Goal: Task Accomplishment & Management: Complete application form

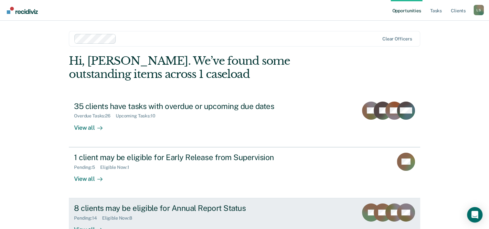
click at [182, 211] on div "8 clients may be eligible for Annual Report Status" at bounding box center [187, 207] width 227 height 9
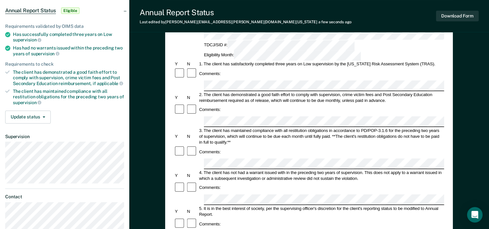
scroll to position [65, 0]
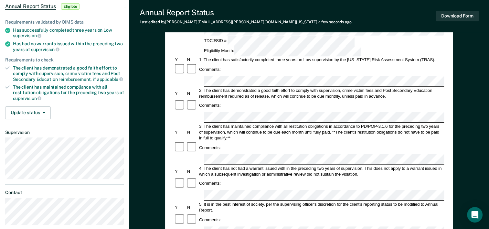
click at [187, 213] on div at bounding box center [192, 219] width 12 height 12
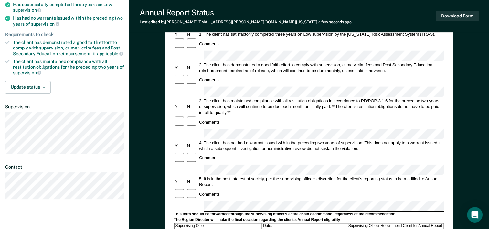
scroll to position [97, 0]
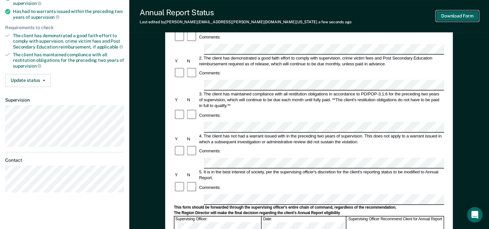
click at [451, 19] on button "Download Form" at bounding box center [457, 16] width 43 height 11
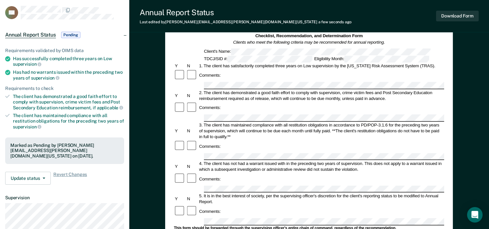
scroll to position [0, 0]
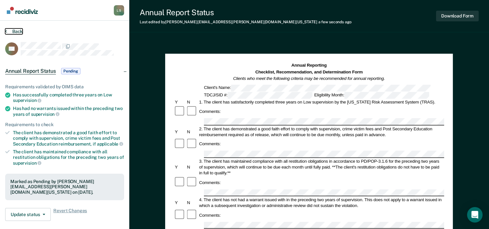
click at [10, 31] on button "Back" at bounding box center [13, 31] width 17 height 6
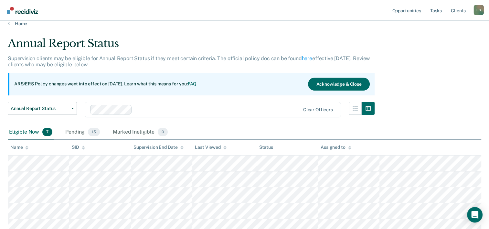
scroll to position [32, 0]
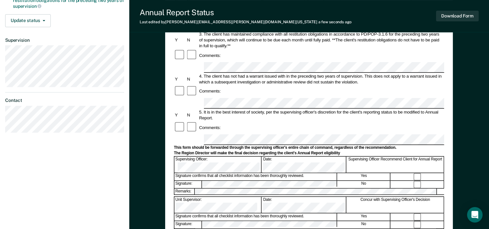
scroll to position [162, 0]
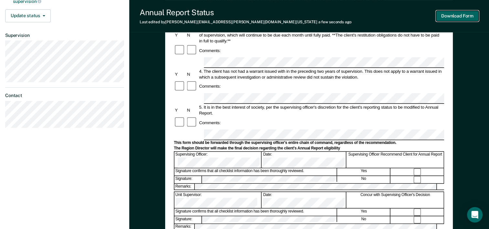
click at [450, 13] on button "Download Form" at bounding box center [457, 16] width 43 height 11
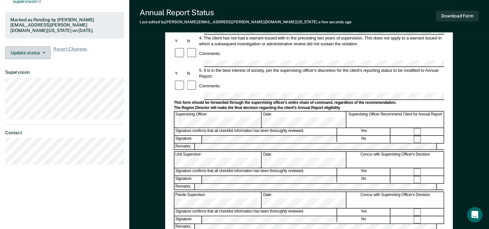
scroll to position [0, 0]
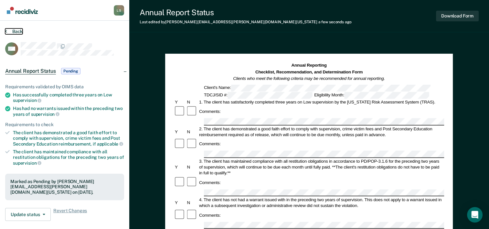
click at [12, 30] on button "Back" at bounding box center [13, 31] width 17 height 6
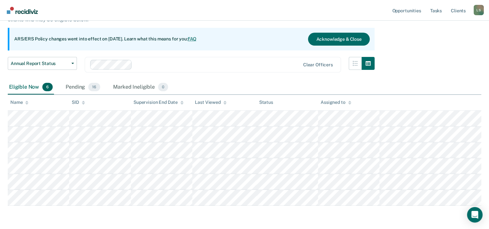
scroll to position [43, 0]
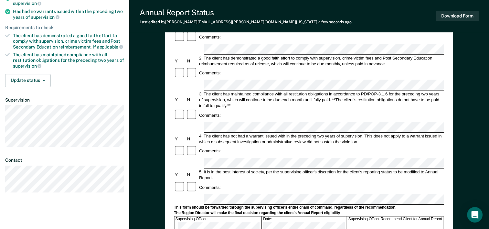
scroll to position [129, 0]
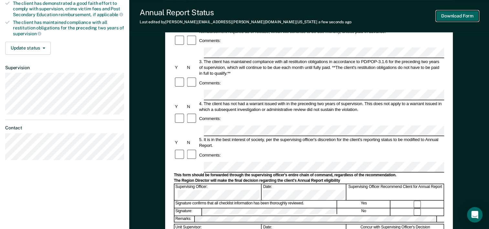
click at [459, 16] on button "Download Form" at bounding box center [457, 16] width 43 height 11
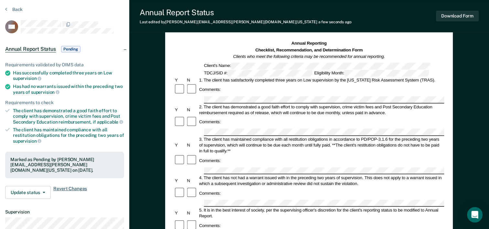
scroll to position [0, 0]
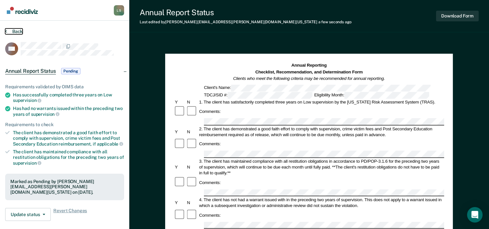
click at [17, 32] on button "Back" at bounding box center [13, 31] width 17 height 6
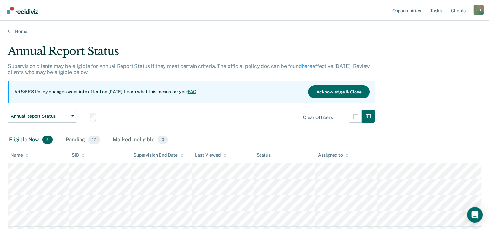
scroll to position [43, 0]
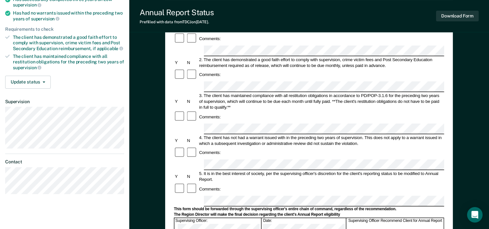
scroll to position [97, 0]
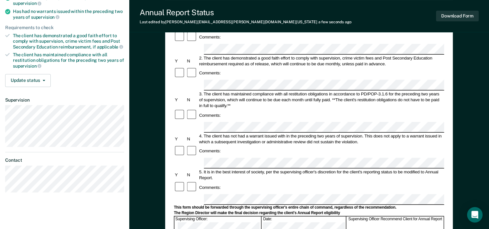
click at [210, 138] on form "Annual Reporting Checklist, Recommendation, and Determination Form Clients who …" at bounding box center [309, 193] width 270 height 456
click at [450, 16] on button "Download Form" at bounding box center [457, 16] width 43 height 11
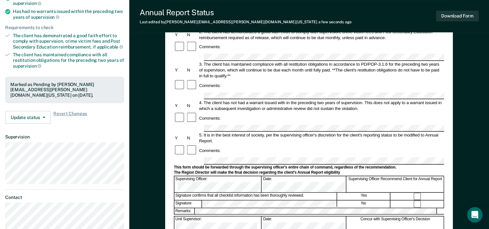
scroll to position [0, 0]
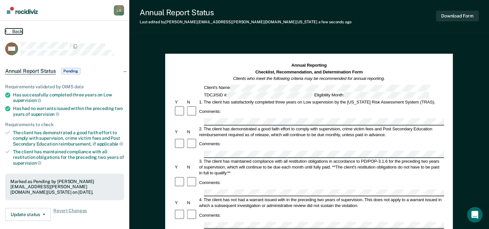
click at [14, 31] on button "Back" at bounding box center [13, 31] width 17 height 6
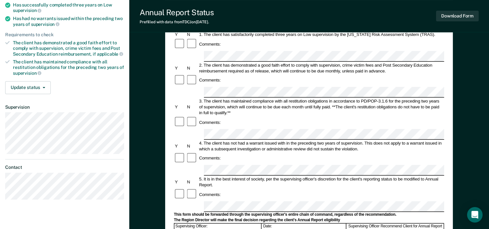
scroll to position [97, 0]
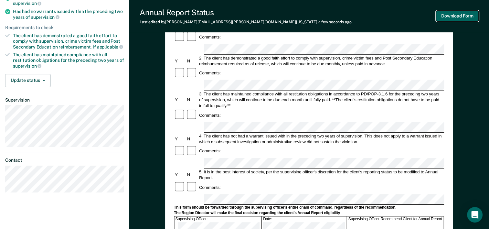
click at [452, 17] on button "Download Form" at bounding box center [457, 16] width 43 height 11
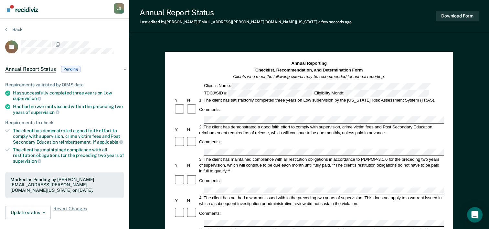
scroll to position [0, 0]
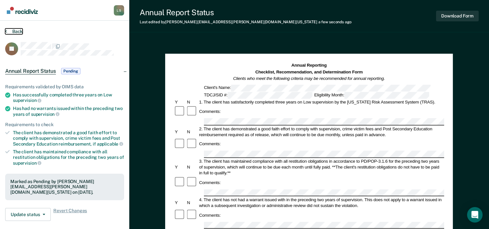
click at [16, 30] on button "Back" at bounding box center [13, 31] width 17 height 6
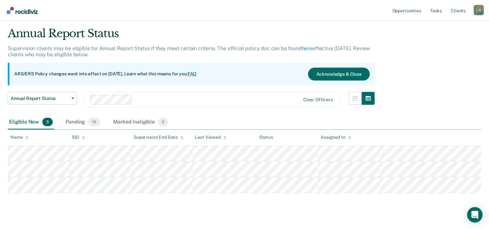
scroll to position [28, 0]
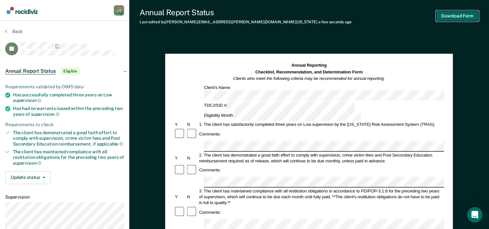
click at [467, 18] on button "Download Form" at bounding box center [457, 16] width 43 height 11
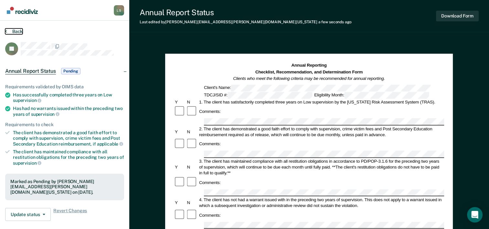
click at [14, 30] on button "Back" at bounding box center [13, 31] width 17 height 6
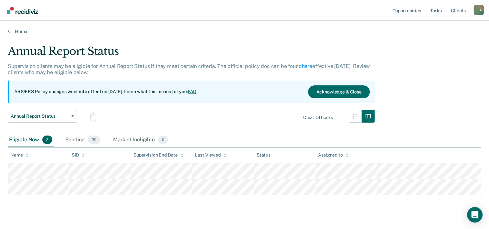
scroll to position [12, 0]
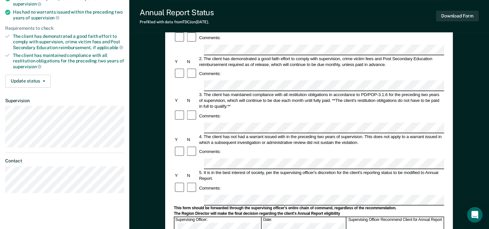
scroll to position [97, 0]
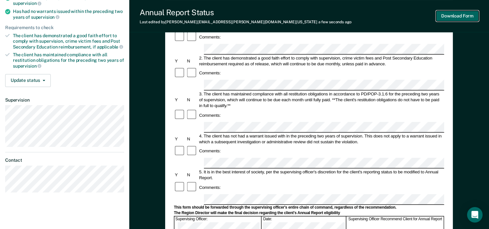
click at [462, 15] on button "Download Form" at bounding box center [457, 16] width 43 height 11
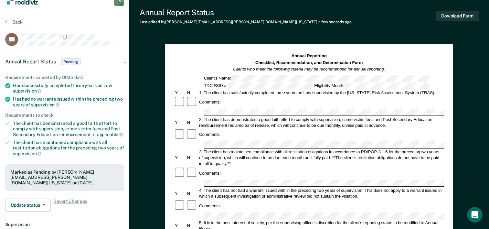
scroll to position [0, 0]
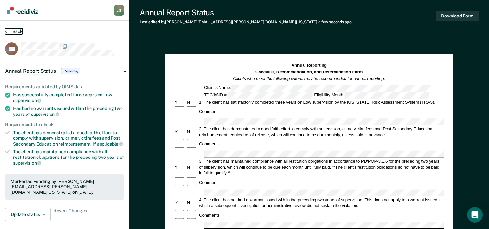
click at [16, 33] on button "Back" at bounding box center [13, 31] width 17 height 6
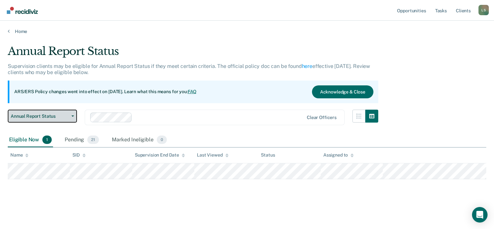
click at [56, 115] on span "Annual Report Status" at bounding box center [40, 115] width 58 height 5
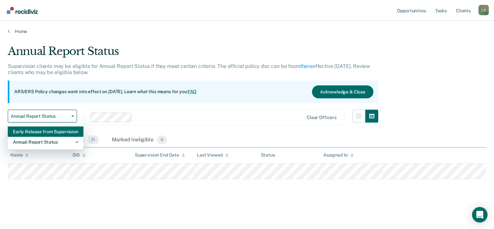
click at [41, 134] on div "Early Release from Supervision" at bounding box center [45, 131] width 65 height 10
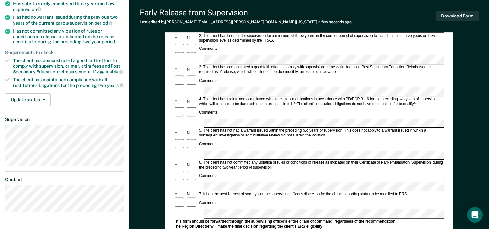
scroll to position [88, 0]
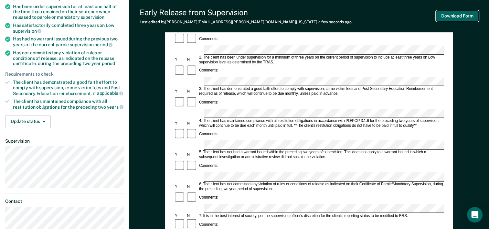
click at [460, 17] on button "Download Form" at bounding box center [457, 16] width 43 height 11
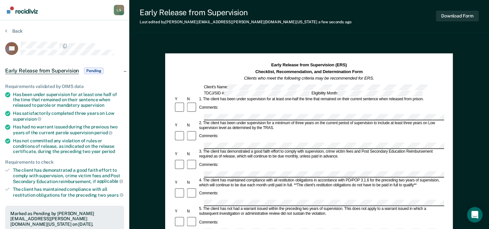
scroll to position [0, 0]
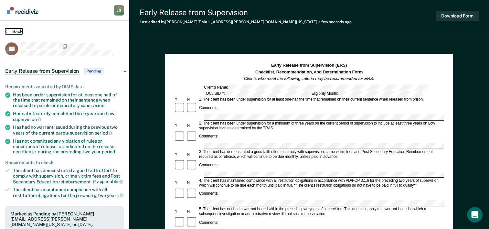
click at [13, 32] on button "Back" at bounding box center [13, 31] width 17 height 6
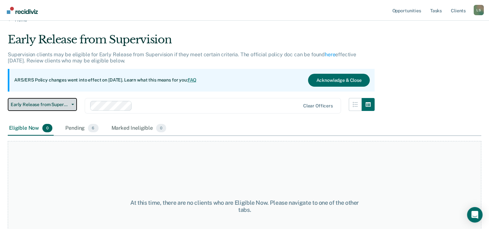
click at [44, 103] on span "Early Release from Supervision" at bounding box center [40, 104] width 58 height 5
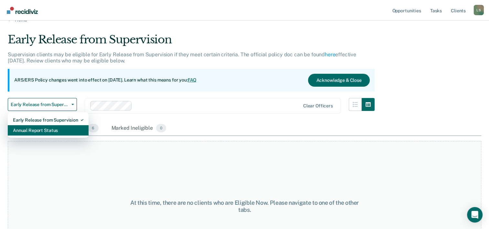
click at [45, 130] on div "Annual Report Status" at bounding box center [48, 130] width 70 height 10
